Goal: Complete application form

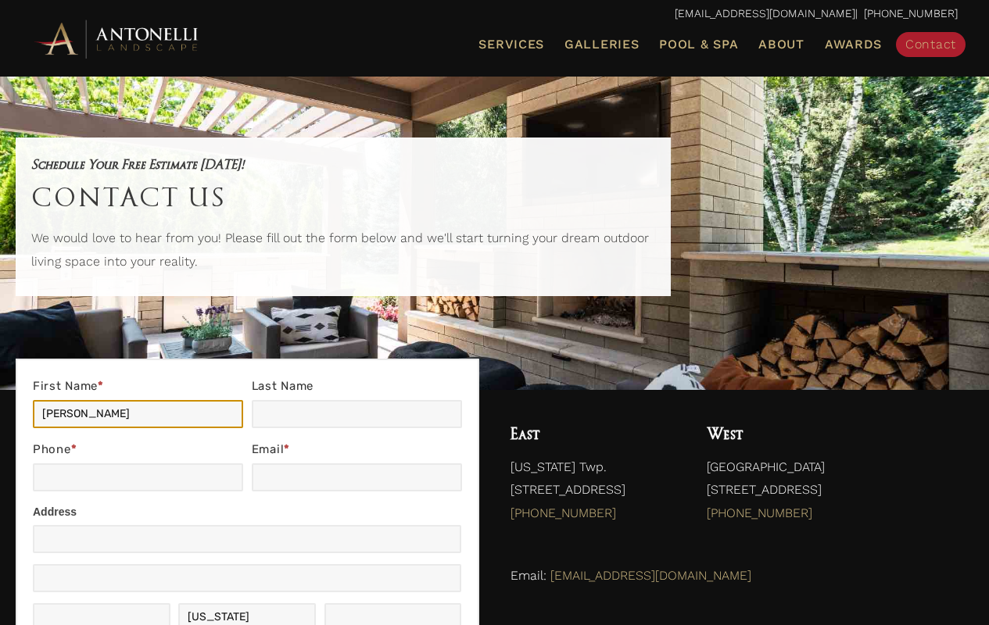
type input "[PERSON_NAME]"
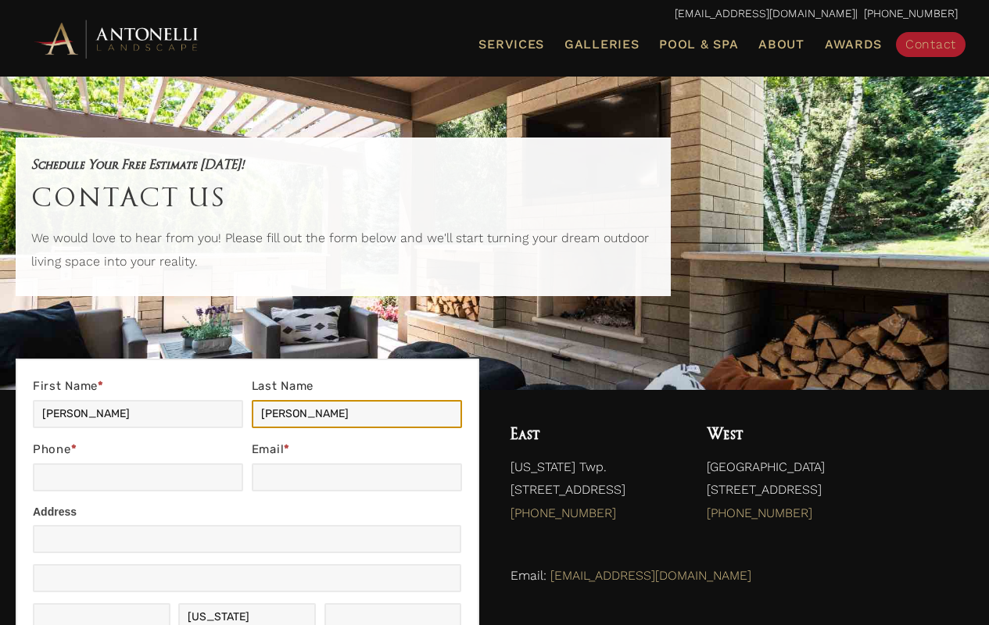
type input "[PERSON_NAME]"
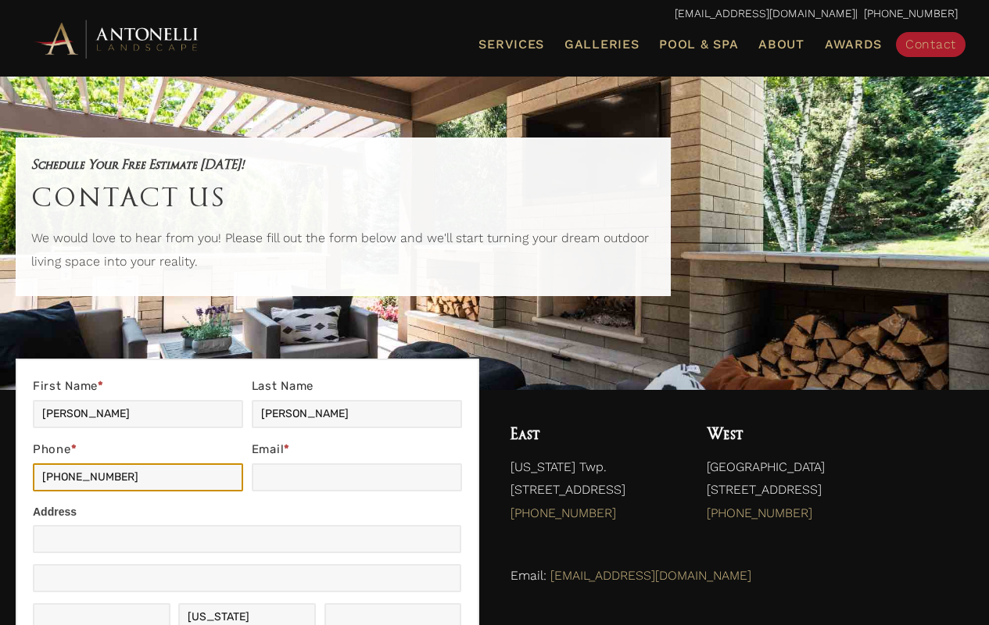
type input "[PHONE_NUMBER]"
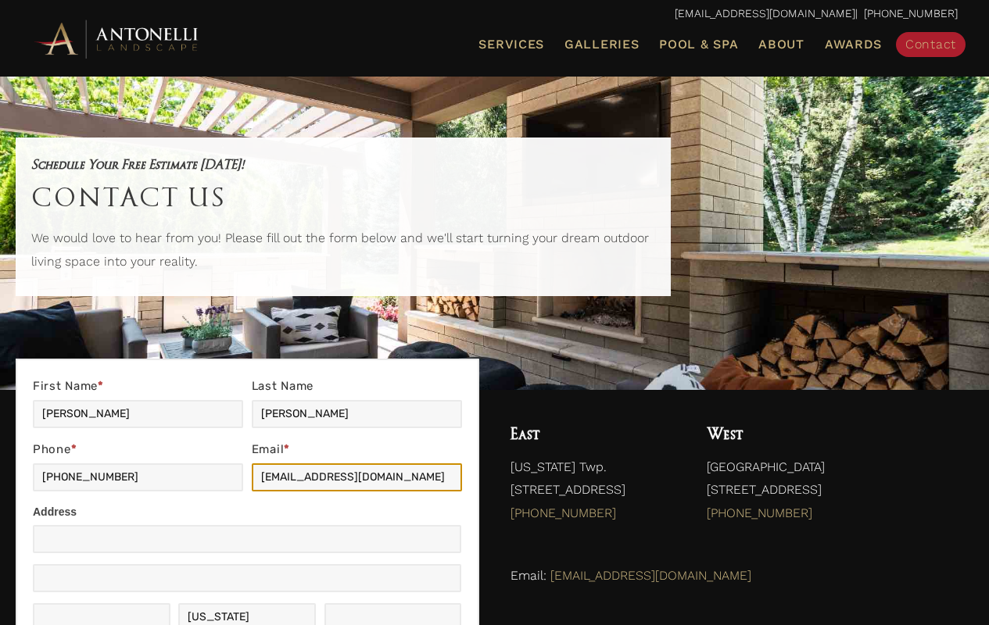
type input "[EMAIL_ADDRESS][DOMAIN_NAME]"
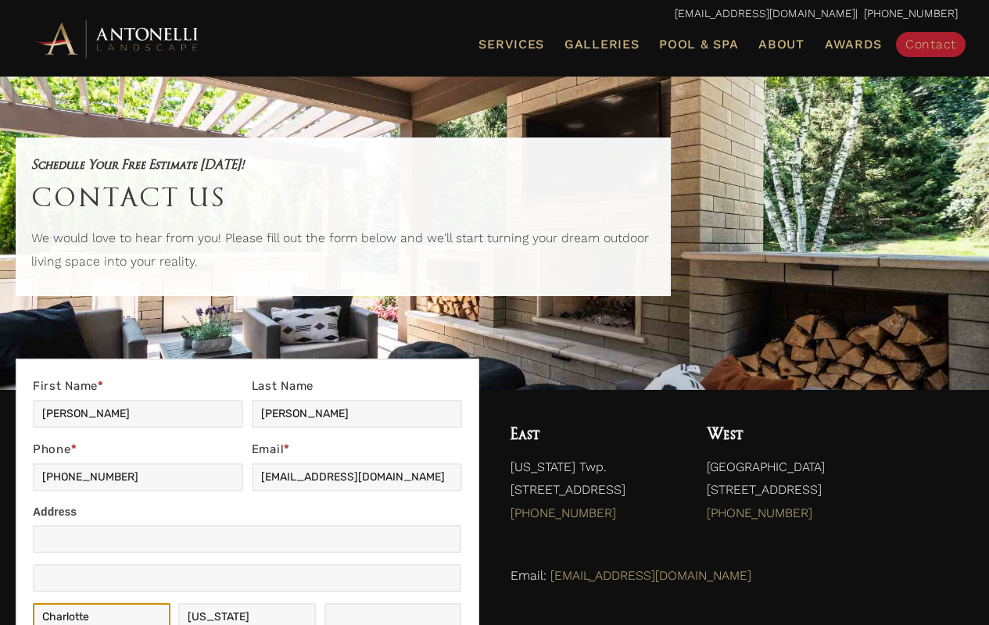
scroll to position [5, 0]
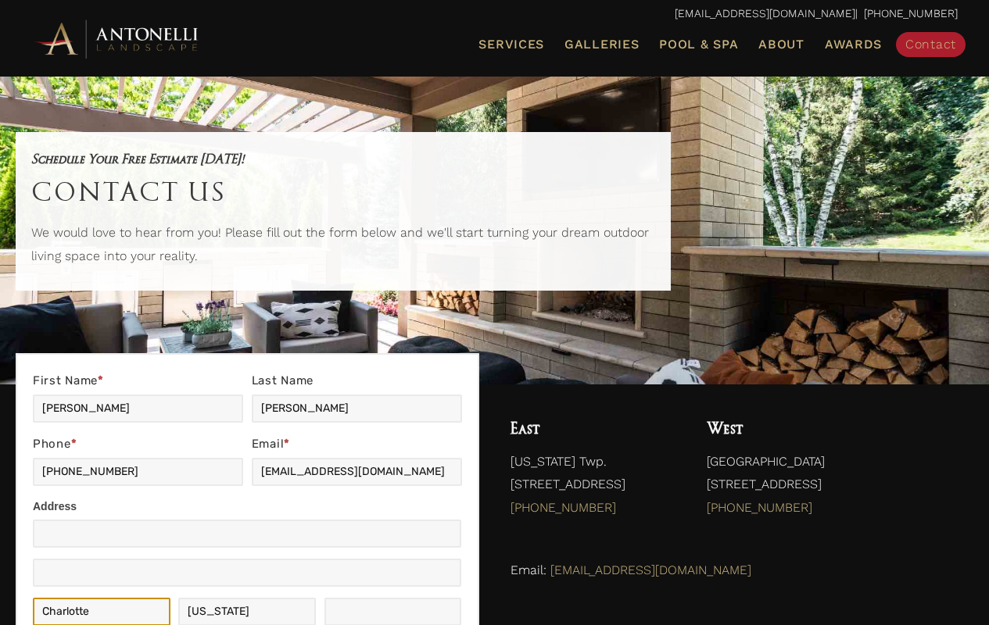
type input "Charlotte"
type input "NCMichigan"
type input "28269"
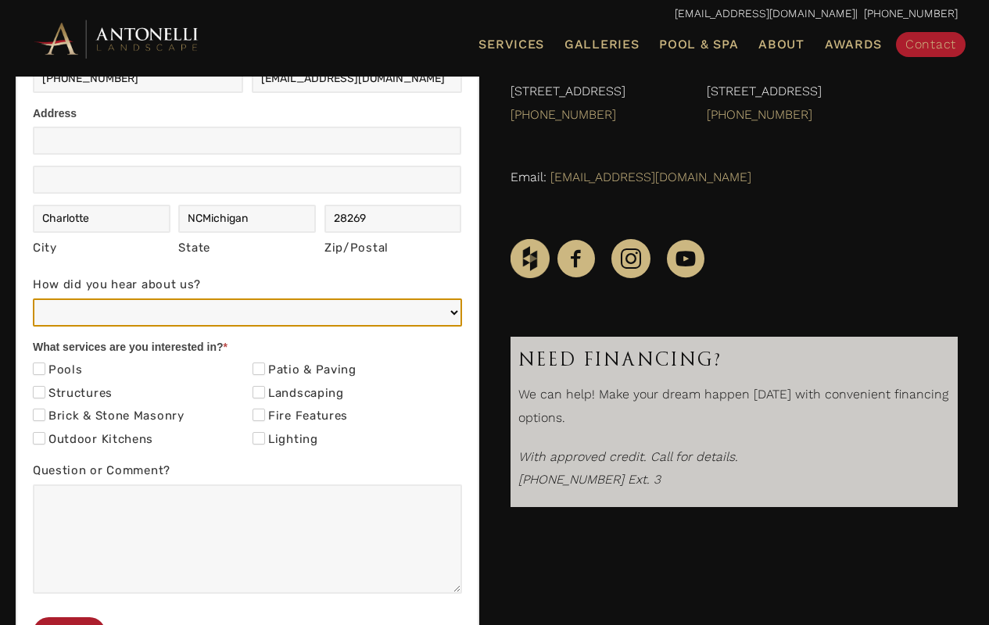
select select "Social Media (e.g. Facebook, Instagram, LinkedIn)"
checkbox input "true"
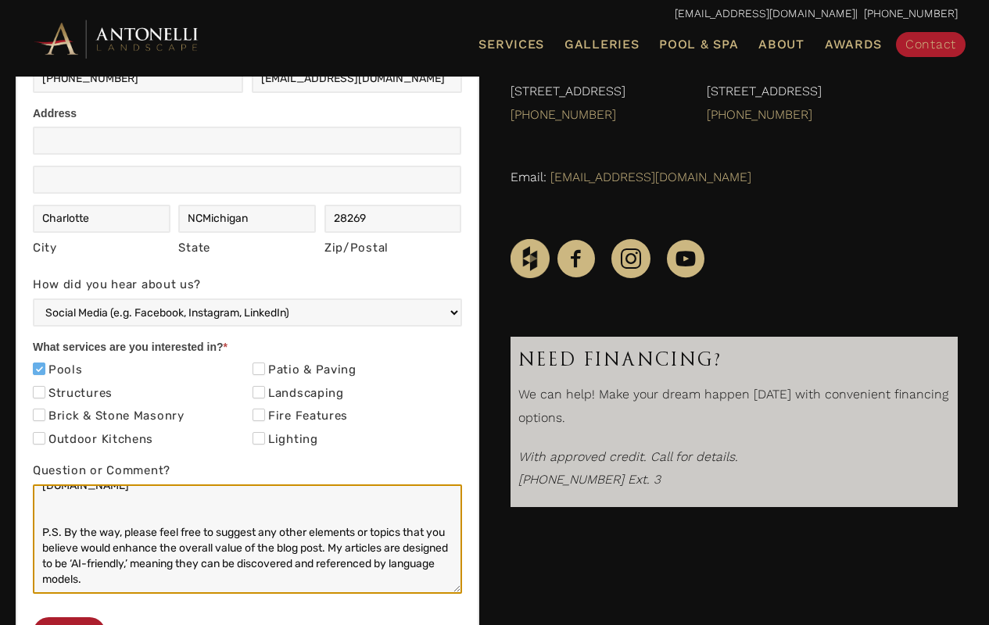
scroll to position [681, 0]
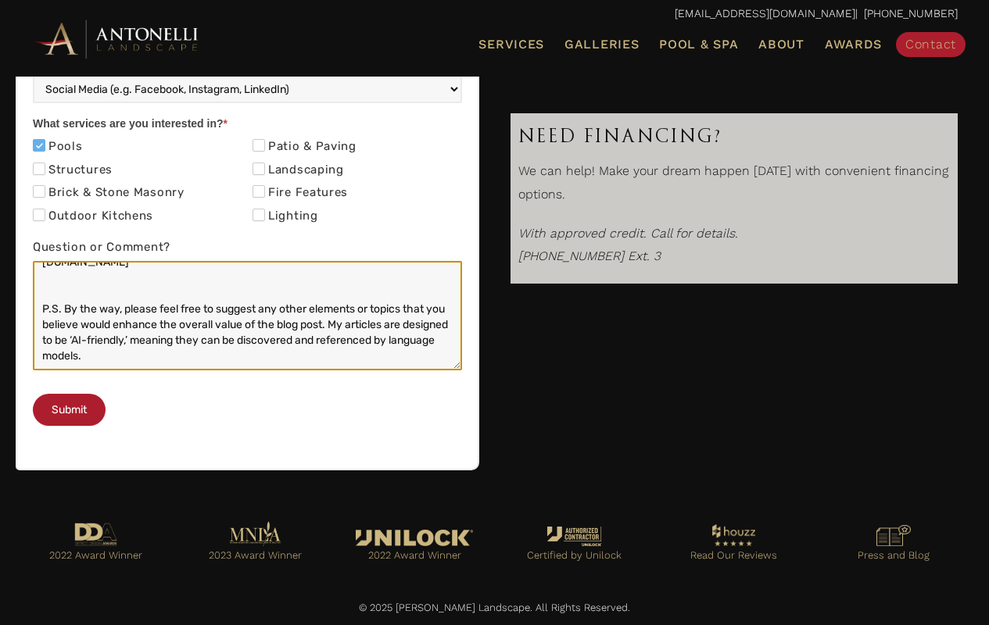
type textarea "Hi! Creating a strong digital marketing strategy doesn’t have to be expensive—i…"
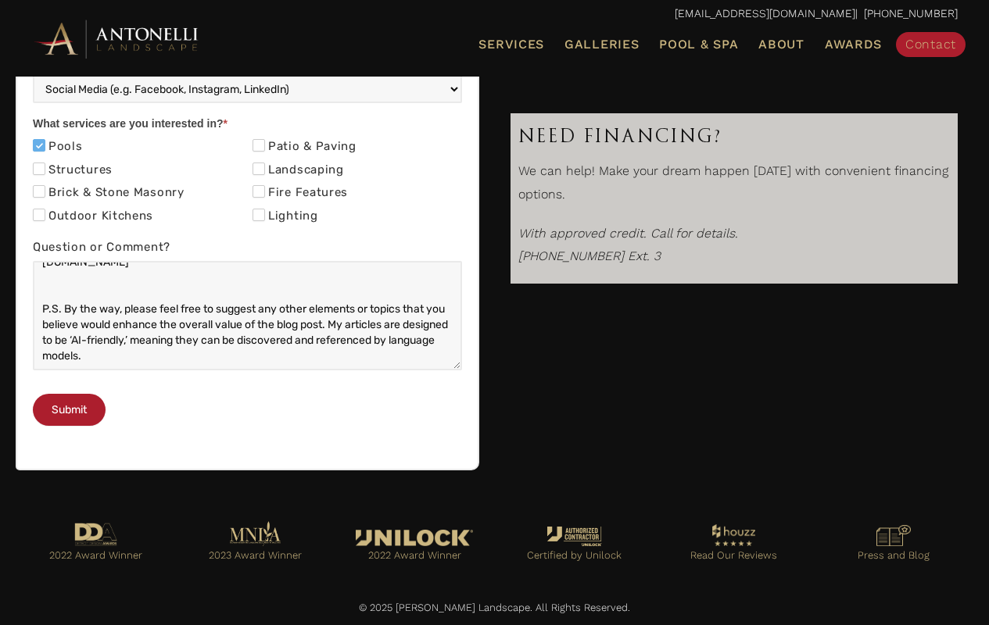
click at [70, 410] on button "Submit" at bounding box center [69, 410] width 73 height 32
